Goal: Task Accomplishment & Management: Use online tool/utility

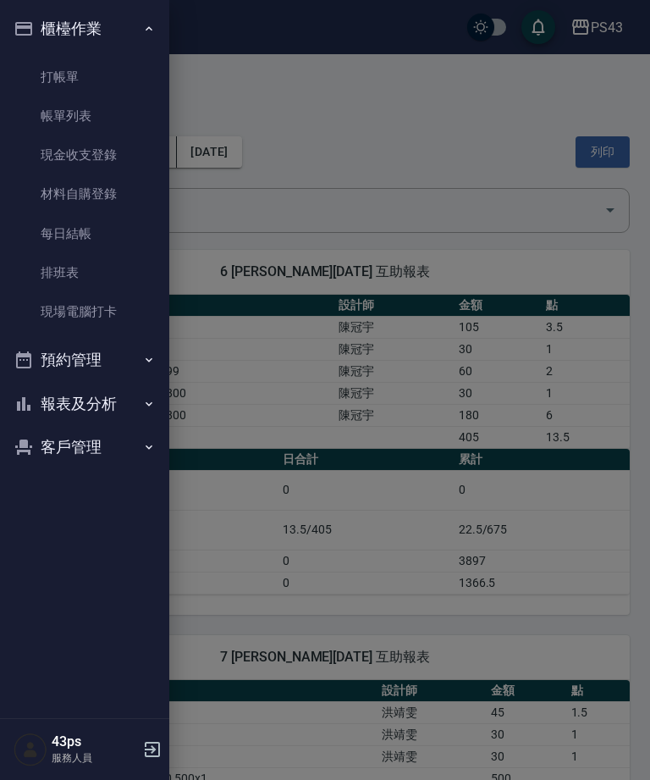
scroll to position [879, 0]
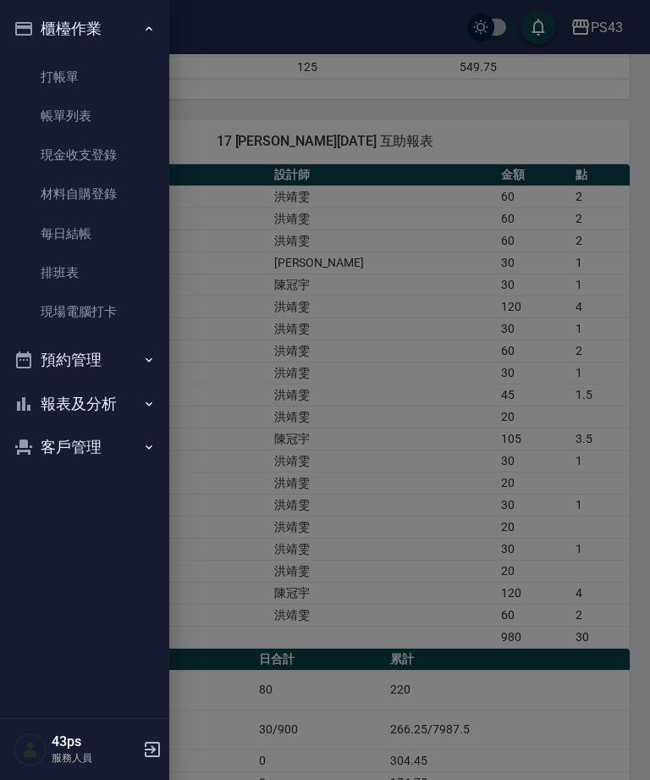
click at [54, 164] on link "現金收支登錄" at bounding box center [85, 154] width 156 height 39
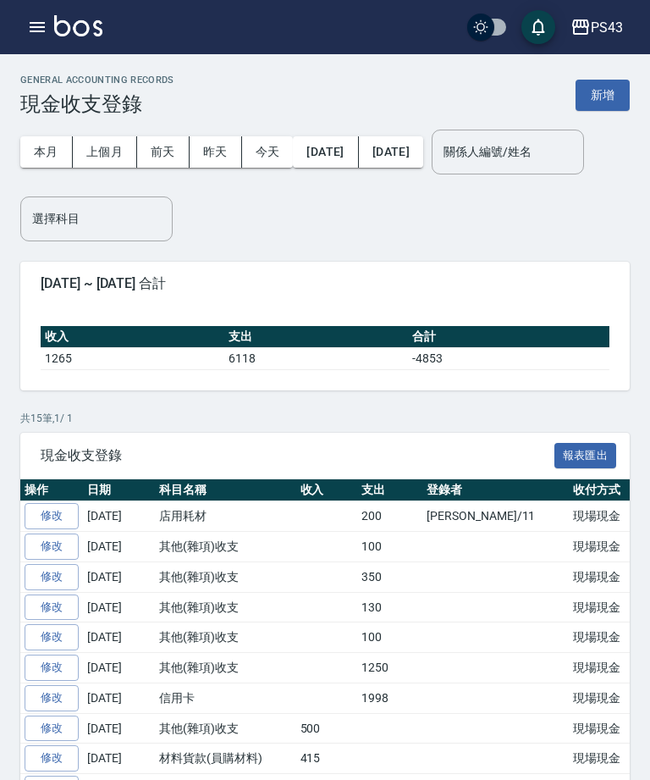
click at [609, 86] on button "新增" at bounding box center [603, 95] width 54 height 31
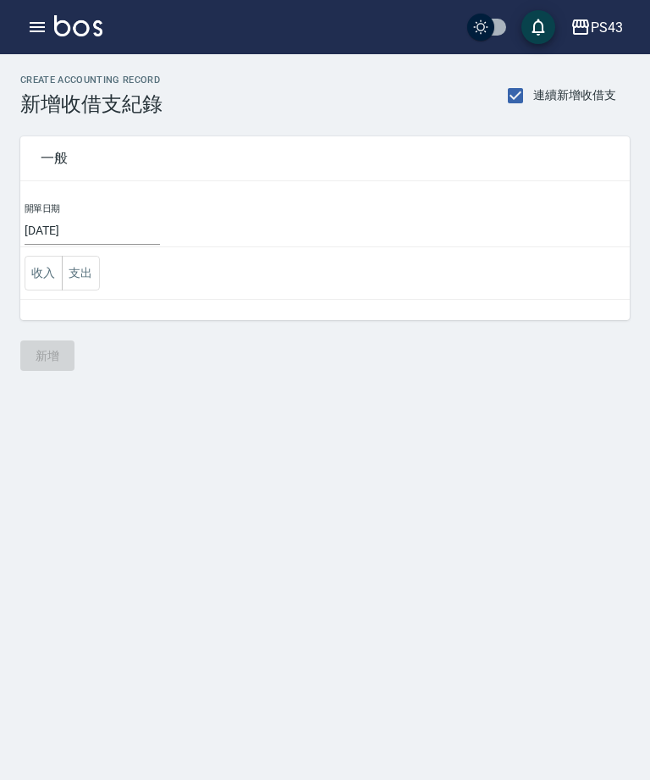
click at [84, 289] on button "支出" at bounding box center [81, 273] width 38 height 35
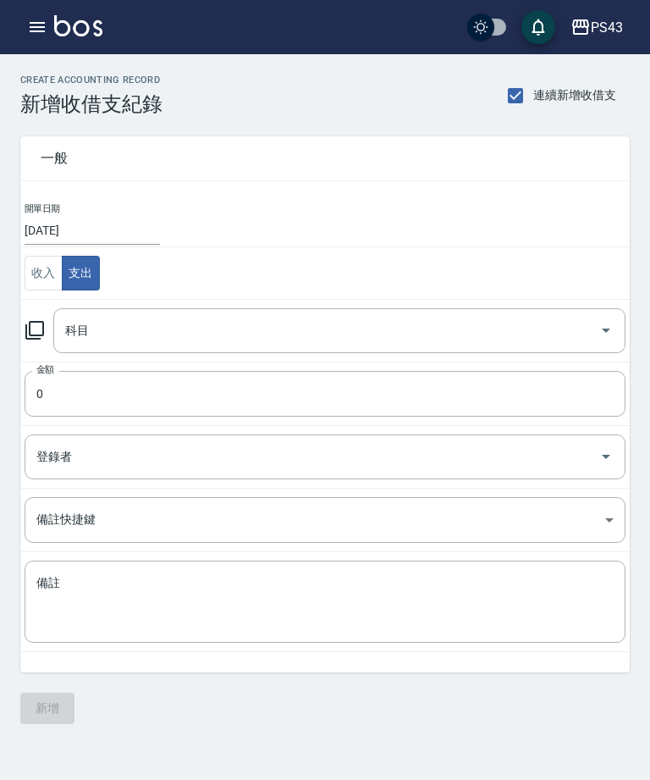
click at [36, 339] on icon at bounding box center [34, 330] width 19 height 19
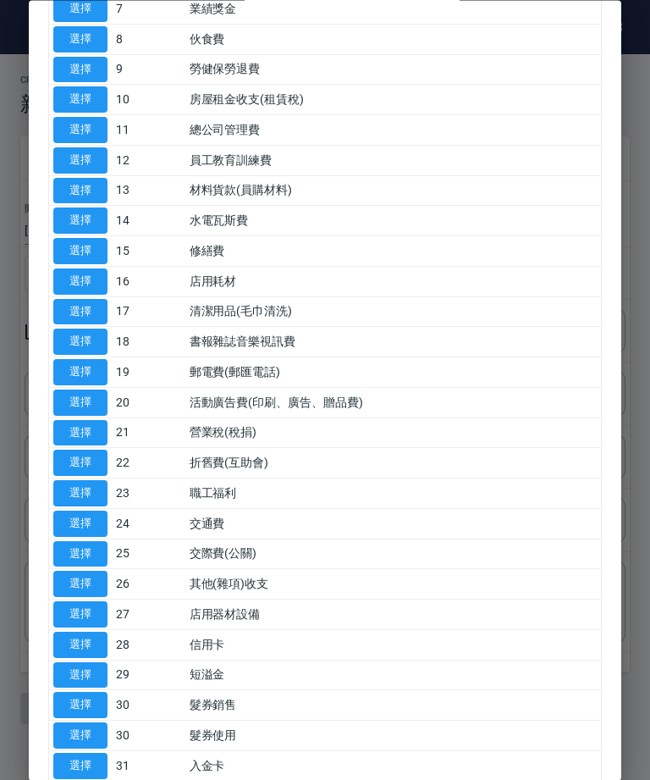
scroll to position [361, 0]
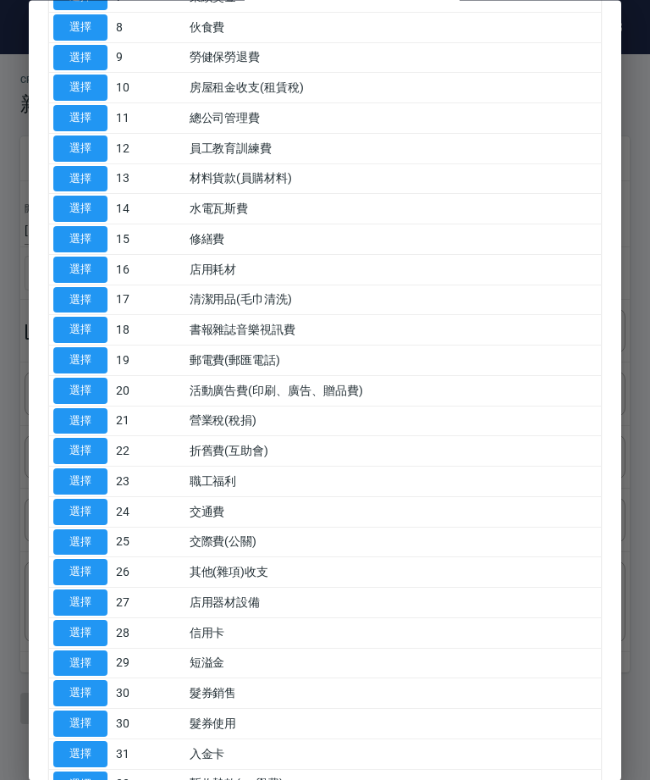
click at [88, 561] on button "選擇" at bounding box center [80, 573] width 54 height 26
type input "26 其他(雜項)收支"
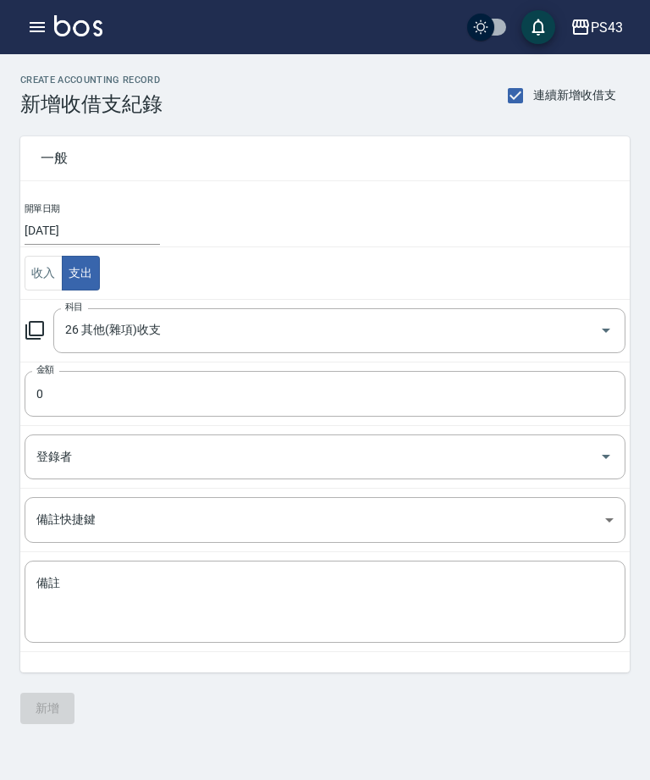
click at [273, 389] on input "0" at bounding box center [325, 394] width 601 height 46
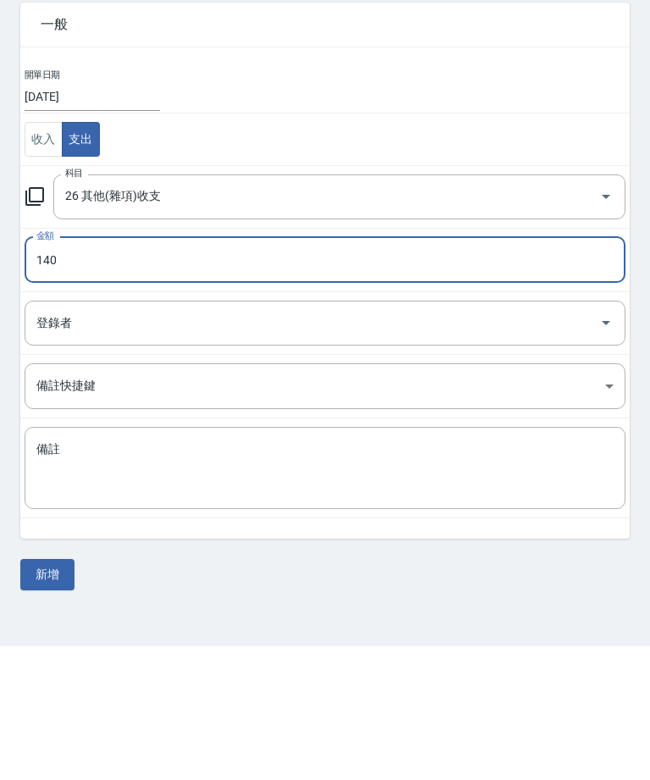
type input "140"
click at [349, 575] on textarea "備註" at bounding box center [324, 602] width 577 height 54
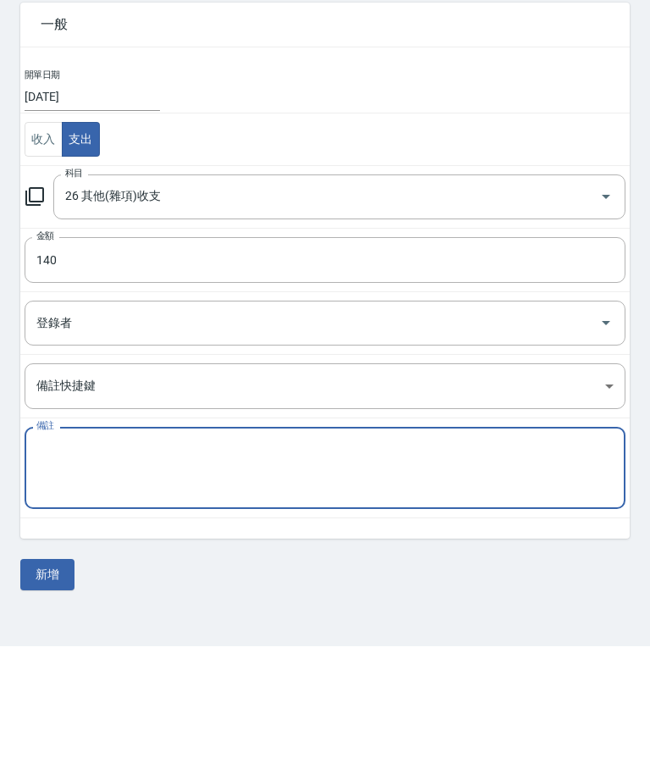
scroll to position [54, 0]
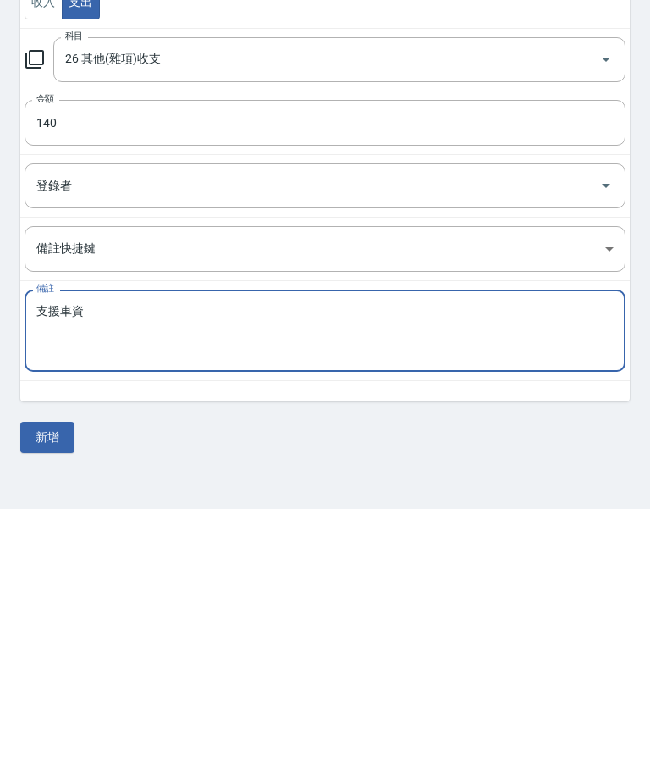
type textarea "支援車資"
click at [55, 692] on button "新增" at bounding box center [47, 707] width 54 height 31
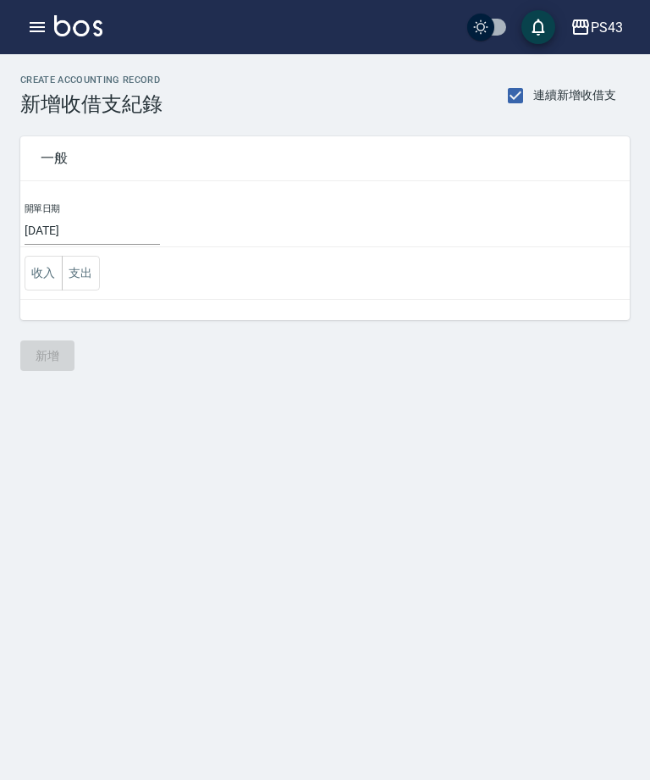
click at [452, 488] on div "CREATE ACCOUNTING RECORD 新增收借支紀錄 連續新增收借支 一般 開單日期 [DATE] 收入 支出 新增" at bounding box center [325, 390] width 650 height 780
click at [404, 396] on div "CREATE ACCOUNTING RECORD 新增收借支紀錄 連續新增收借支 一般 開單日期 [DATE] 收入 支出 新增" at bounding box center [325, 390] width 650 height 780
click at [37, 25] on icon "button" at bounding box center [37, 27] width 20 height 20
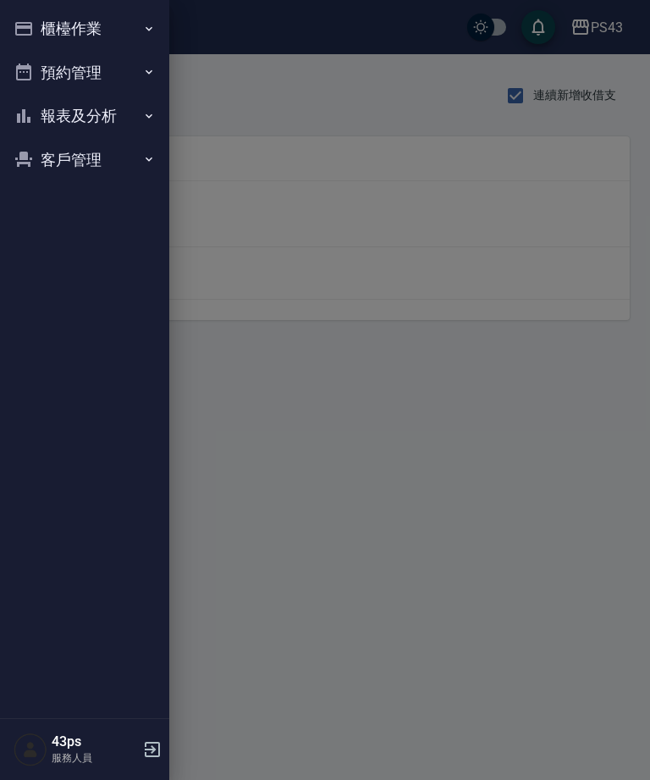
click at [39, 43] on button "櫃檯作業" at bounding box center [85, 29] width 156 height 44
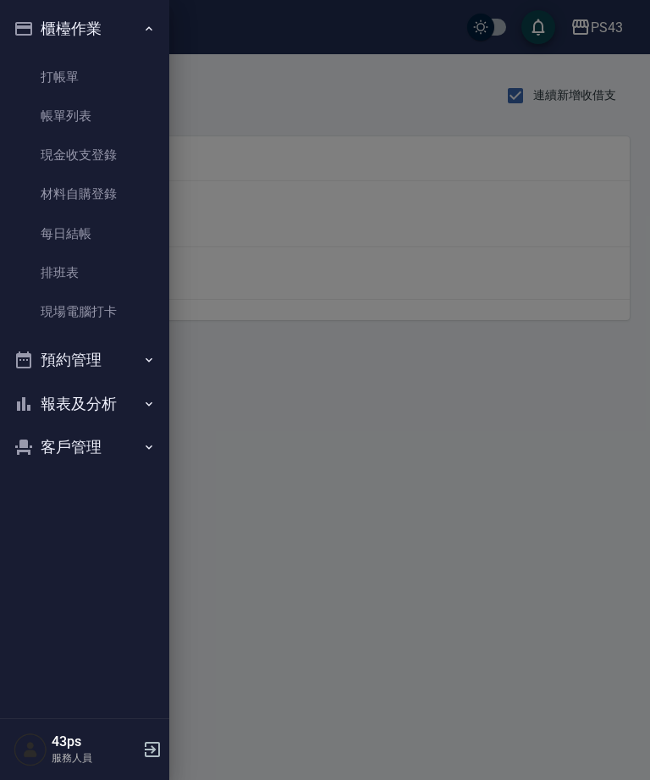
click at [47, 78] on link "打帳單" at bounding box center [85, 77] width 156 height 39
